Goal: Check status: Check status

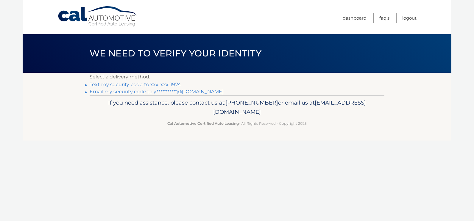
click at [120, 82] on link "Text my security code to xxx-xxx-1974" at bounding box center [135, 85] width 91 height 6
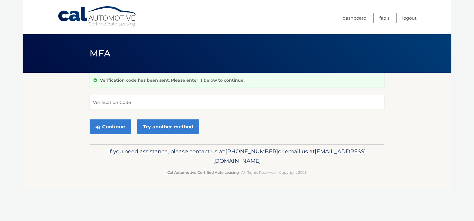
click at [99, 103] on input "Verification Code" at bounding box center [237, 102] width 295 height 15
type input "091274"
click at [90, 120] on button "Continue" at bounding box center [110, 127] width 41 height 15
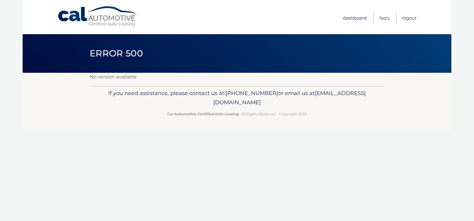
click at [350, 16] on link "Dashboard" at bounding box center [354, 18] width 24 height 10
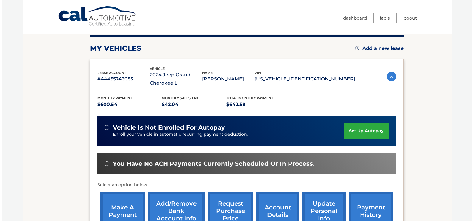
scroll to position [119, 0]
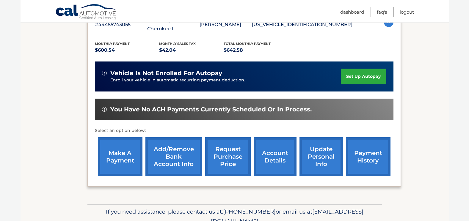
click at [221, 161] on link "request purchase price" at bounding box center [228, 156] width 46 height 39
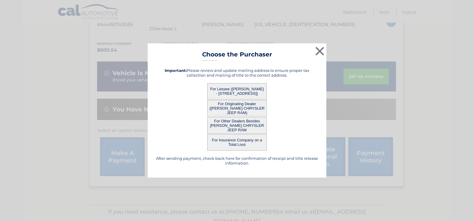
click at [237, 124] on button "For Other Dealers Besides KENDALL DODGE CHRYSLER JEEP RAM" at bounding box center [237, 126] width 60 height 16
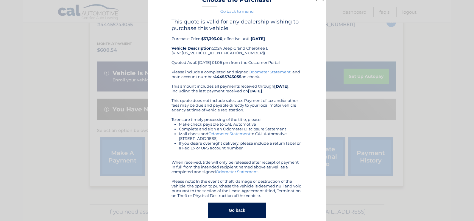
scroll to position [21, 0]
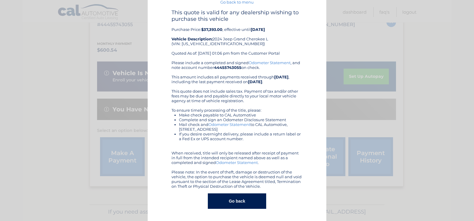
click at [235, 216] on div "× Choose the Purchaser Go back to menu After sending payment, check back here f…" at bounding box center [237, 100] width 179 height 242
click at [239, 205] on button "Go back" at bounding box center [237, 201] width 58 height 15
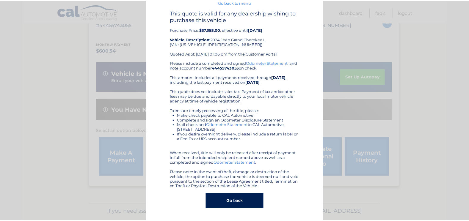
scroll to position [0, 0]
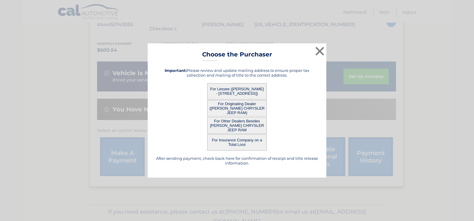
click at [234, 108] on button "For Originating Dealer (KENDALL DODGE CHRYSLER JEEP RAM)" at bounding box center [237, 108] width 60 height 16
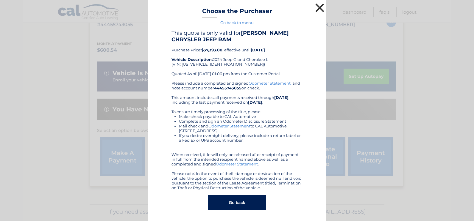
click at [315, 8] on button "×" at bounding box center [320, 8] width 12 height 12
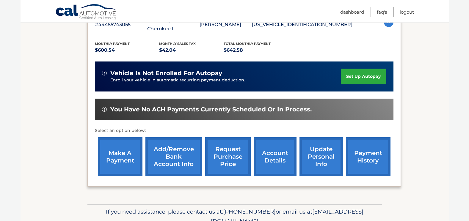
click at [231, 161] on link "request purchase price" at bounding box center [228, 156] width 46 height 39
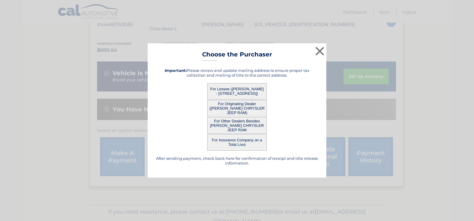
click at [252, 89] on button "For Lessee (YISTTER GONZALEZ - 18384 SW 136TH AVE, , MIAMI, FL 33177)" at bounding box center [237, 91] width 60 height 16
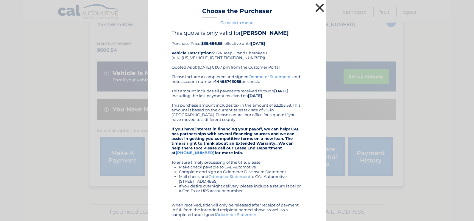
click at [315, 9] on button "×" at bounding box center [320, 8] width 12 height 12
